Goal: Transaction & Acquisition: Subscribe to service/newsletter

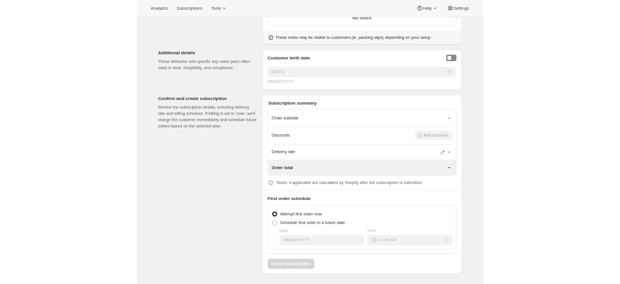
scroll to position [1247, 0]
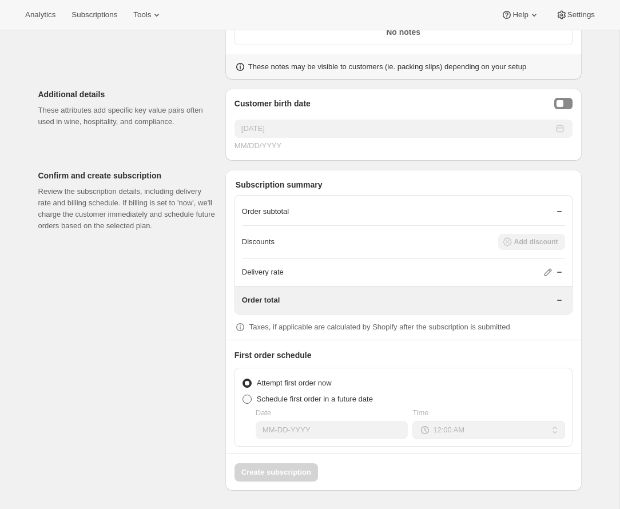
click at [296, 399] on span "Schedule first order in a future date" at bounding box center [315, 399] width 116 height 9
click at [243, 395] on input "Schedule first order in a future date" at bounding box center [242, 395] width 1 height 1
radio input "true"
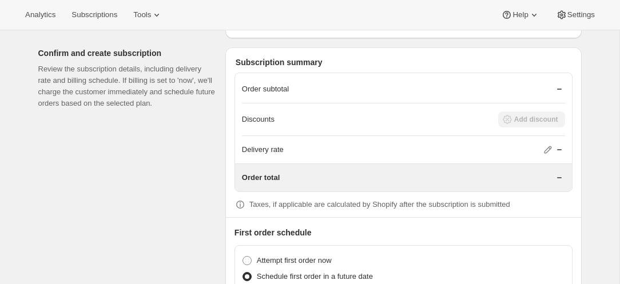
scroll to position [1463, 0]
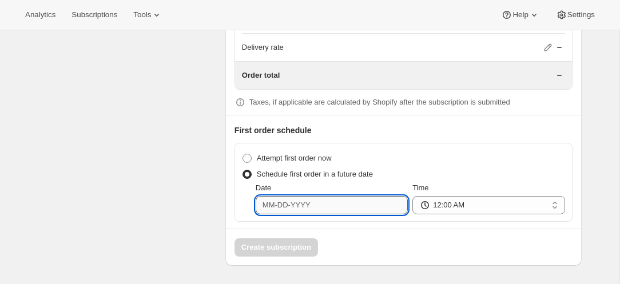
click at [296, 212] on input "Date" at bounding box center [332, 205] width 152 height 18
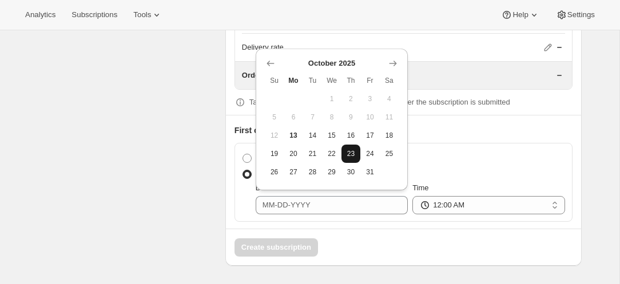
click at [355, 156] on span "23" at bounding box center [351, 153] width 10 height 9
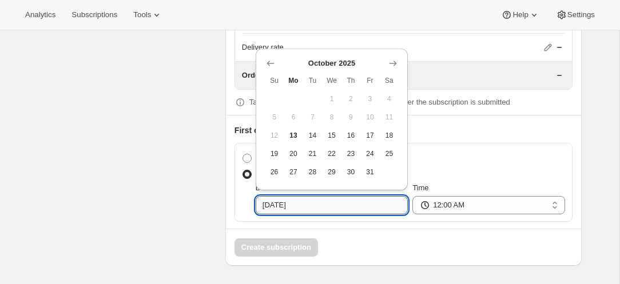
click at [335, 214] on input "[DATE]" at bounding box center [332, 205] width 152 height 18
click at [336, 169] on span "29" at bounding box center [332, 172] width 10 height 9
click at [317, 214] on input "[DATE]" at bounding box center [332, 205] width 152 height 18
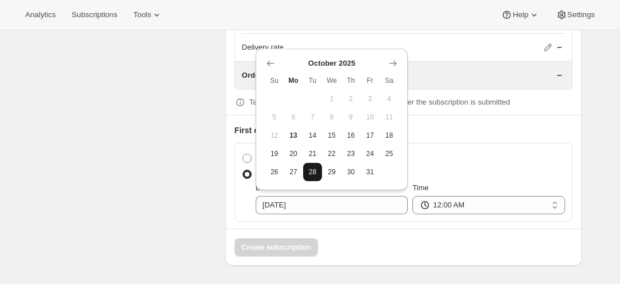
click at [311, 169] on span "28" at bounding box center [313, 172] width 10 height 9
type input "[DATE]"
